Goal: Transaction & Acquisition: Purchase product/service

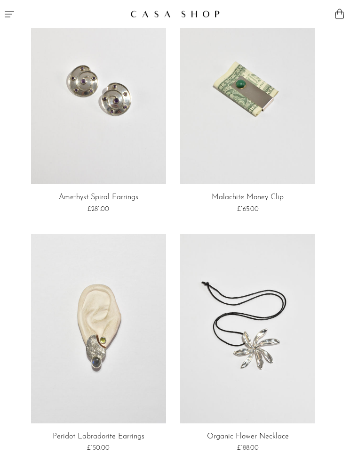
scroll to position [520, 0]
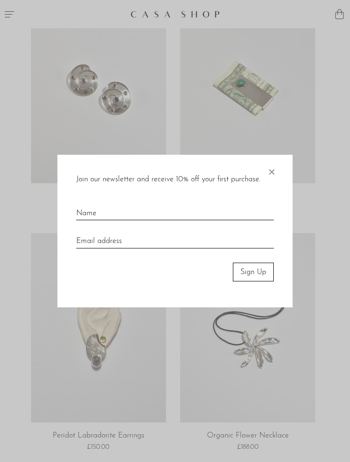
click at [274, 166] on span "×" at bounding box center [271, 169] width 9 height 30
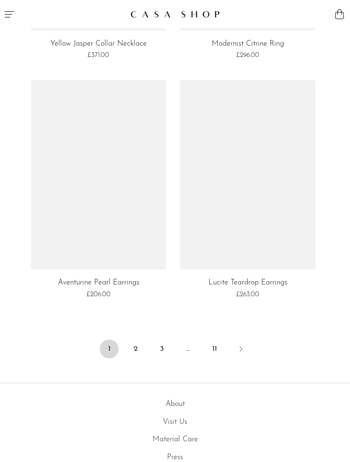
scroll to position [4013, 0]
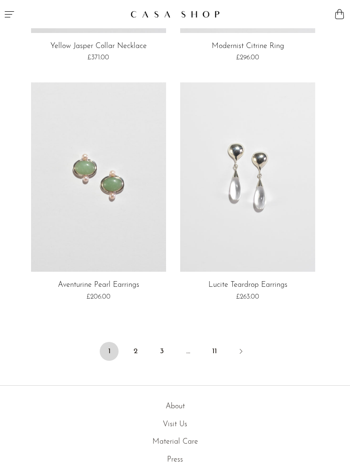
click at [273, 221] on link at bounding box center [247, 176] width 135 height 189
click at [140, 342] on link "2" at bounding box center [135, 351] width 19 height 19
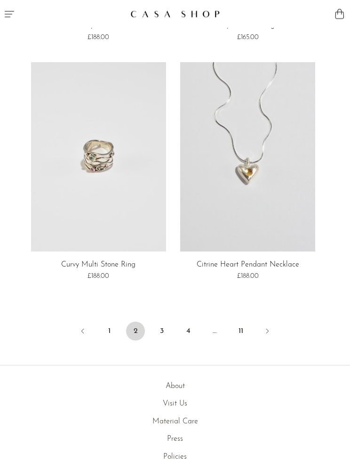
scroll to position [4063, 0]
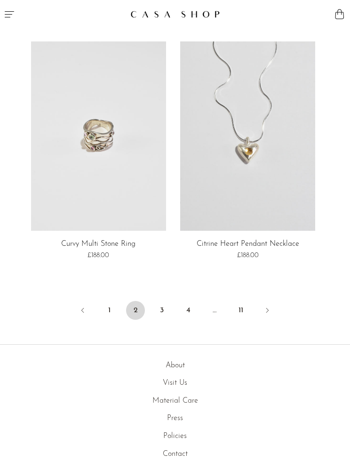
click at [267, 301] on link "Next" at bounding box center [267, 311] width 19 height 21
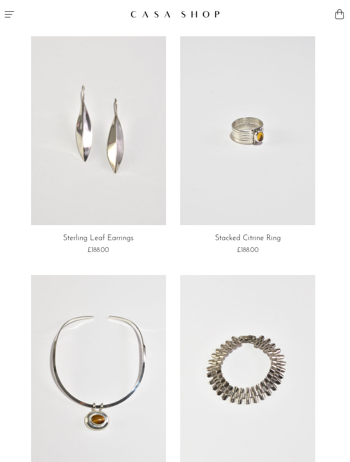
click at [285, 344] on link at bounding box center [247, 369] width 135 height 189
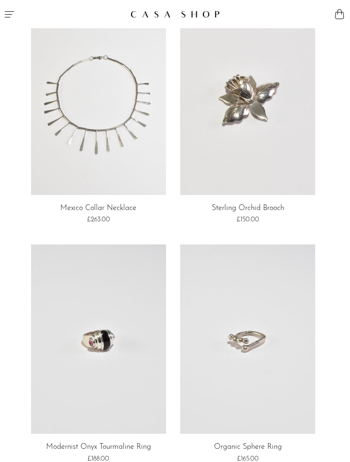
scroll to position [745, 0]
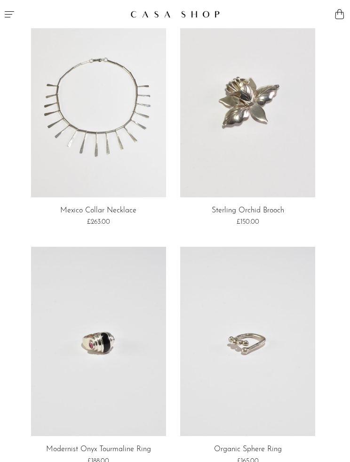
click at [88, 146] on link at bounding box center [98, 102] width 135 height 189
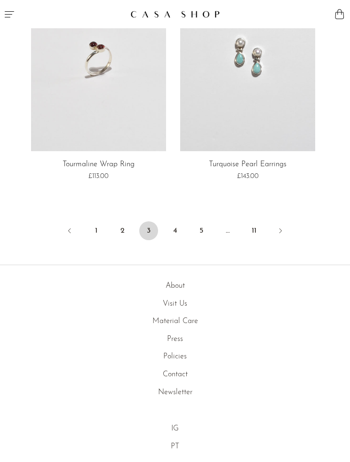
scroll to position [4093, 0]
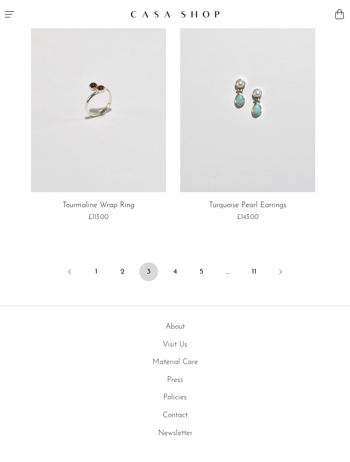
click at [281, 268] on icon "Next" at bounding box center [281, 272] width 8 height 8
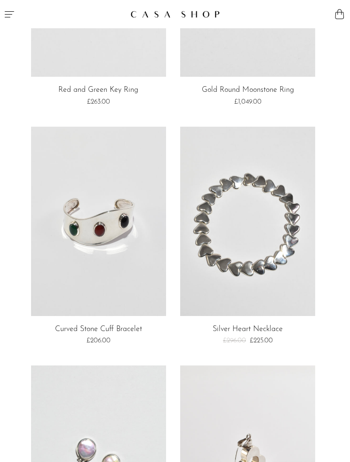
scroll to position [1878, 0]
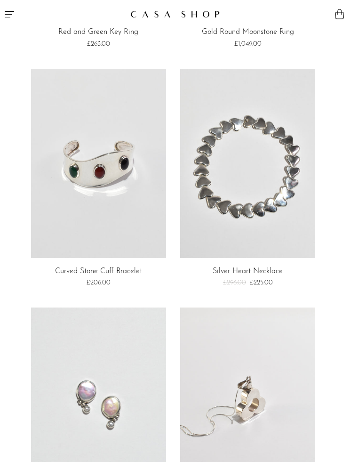
click at [286, 222] on link at bounding box center [247, 163] width 135 height 189
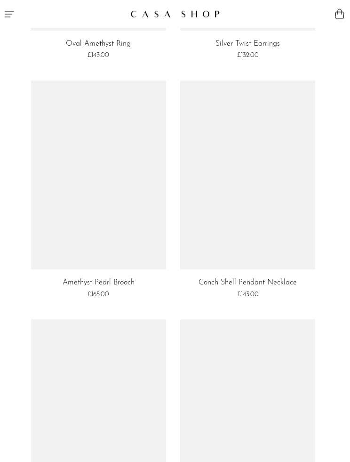
scroll to position [3607, 0]
